Goal: Navigation & Orientation: Find specific page/section

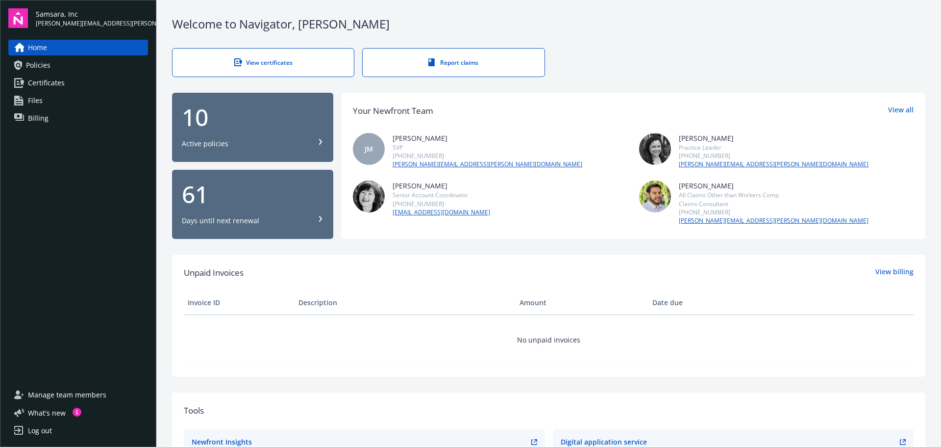
click at [73, 83] on link "Certificates" at bounding box center [78, 83] width 140 height 16
